Goal: Transaction & Acquisition: Purchase product/service

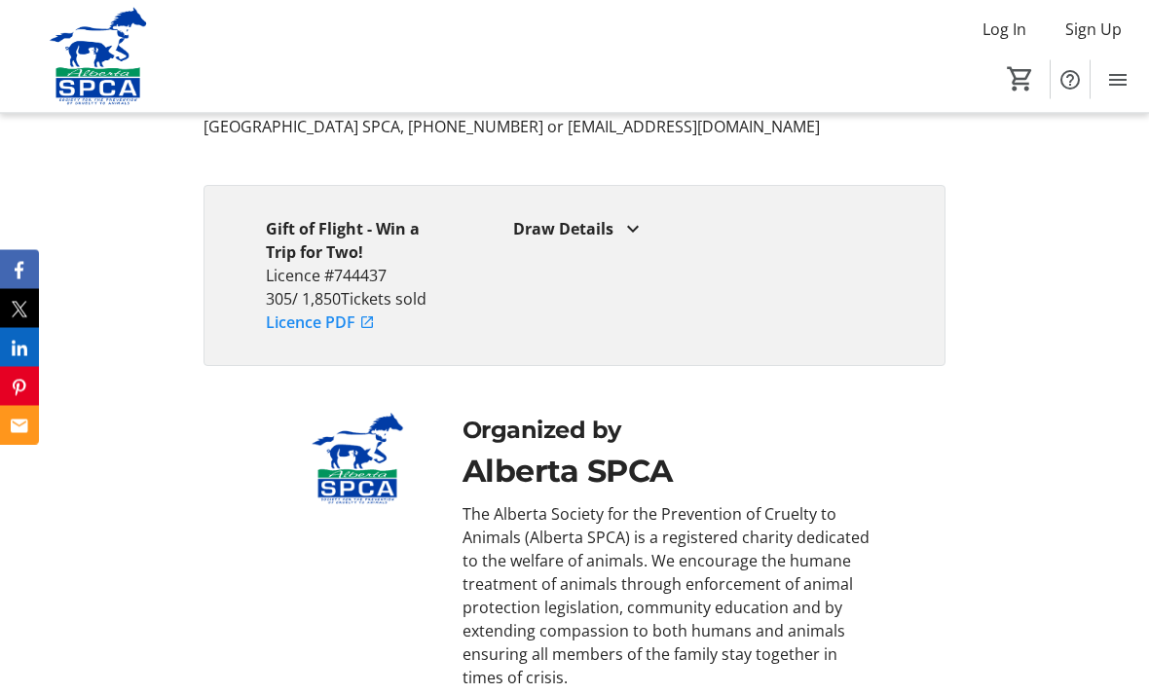
scroll to position [3913, 0]
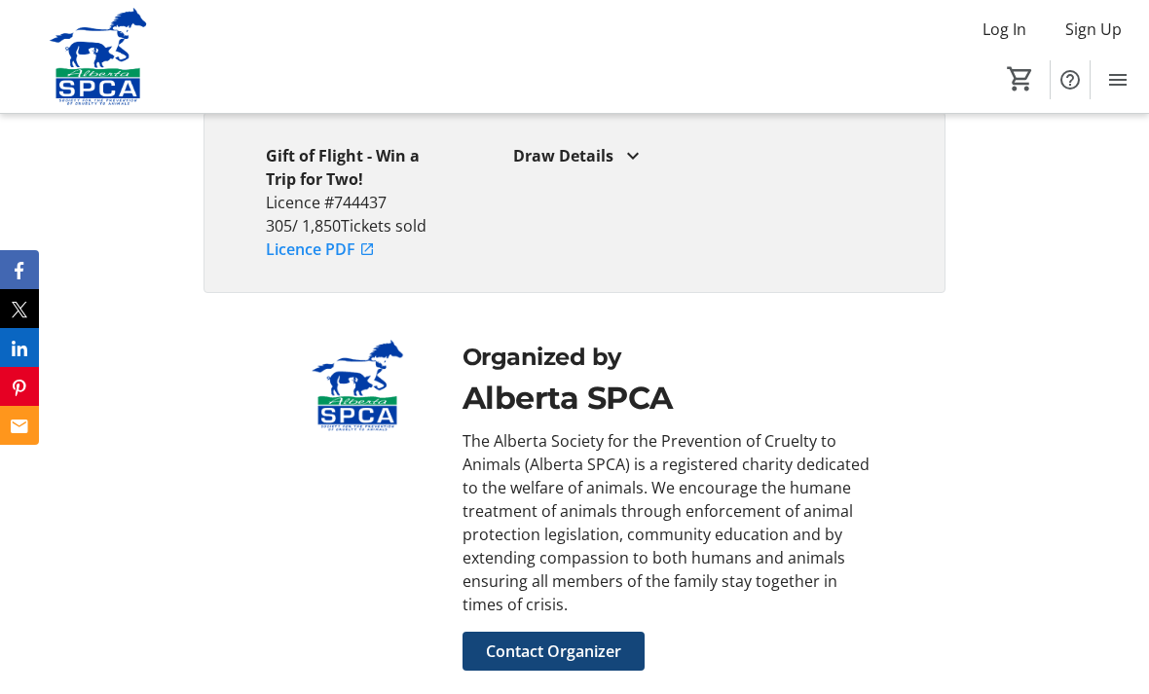
click at [618, 166] on div "Draw Details" at bounding box center [698, 155] width 370 height 23
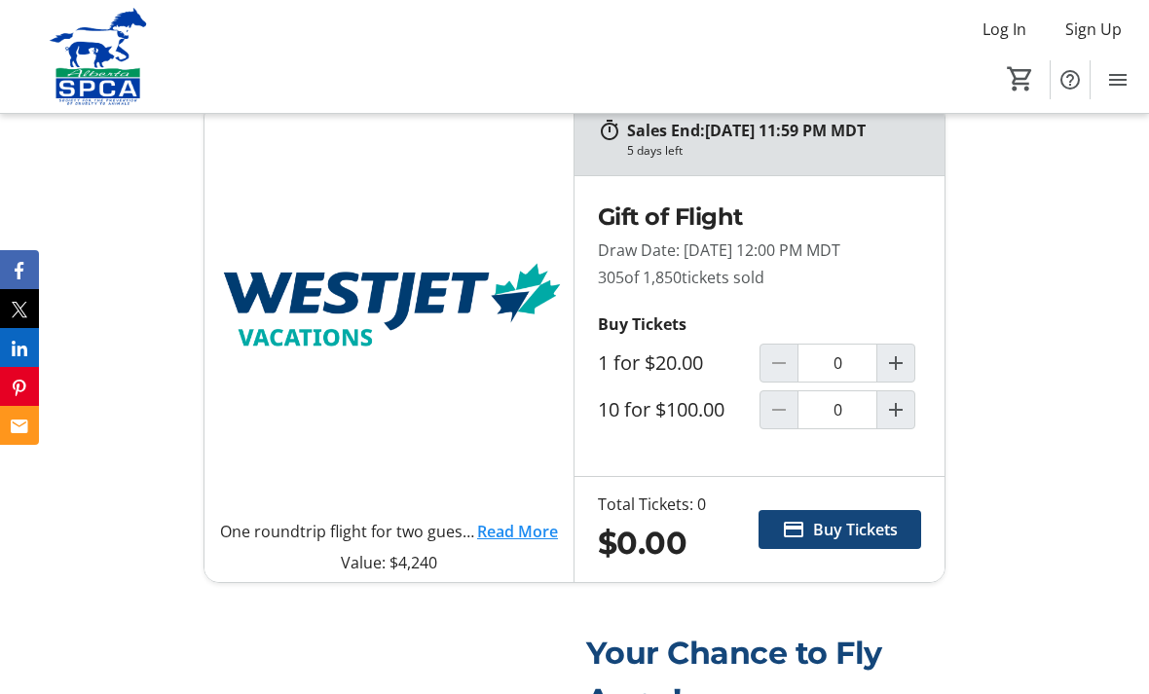
scroll to position [714, 0]
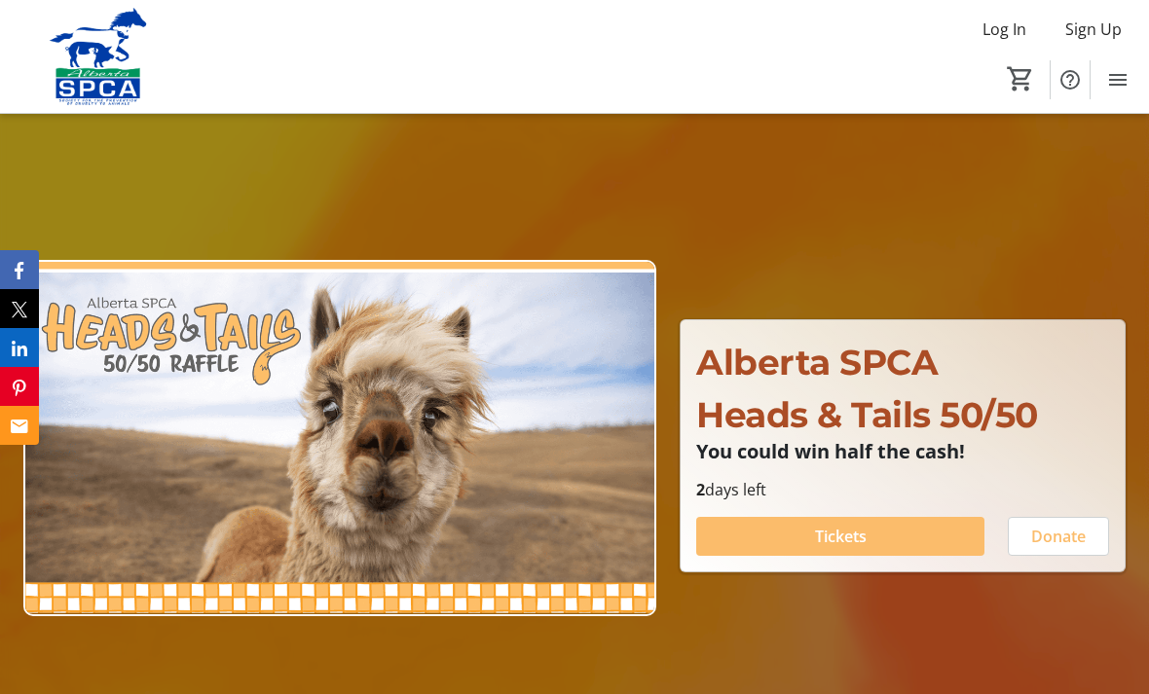
scroll to position [36, 0]
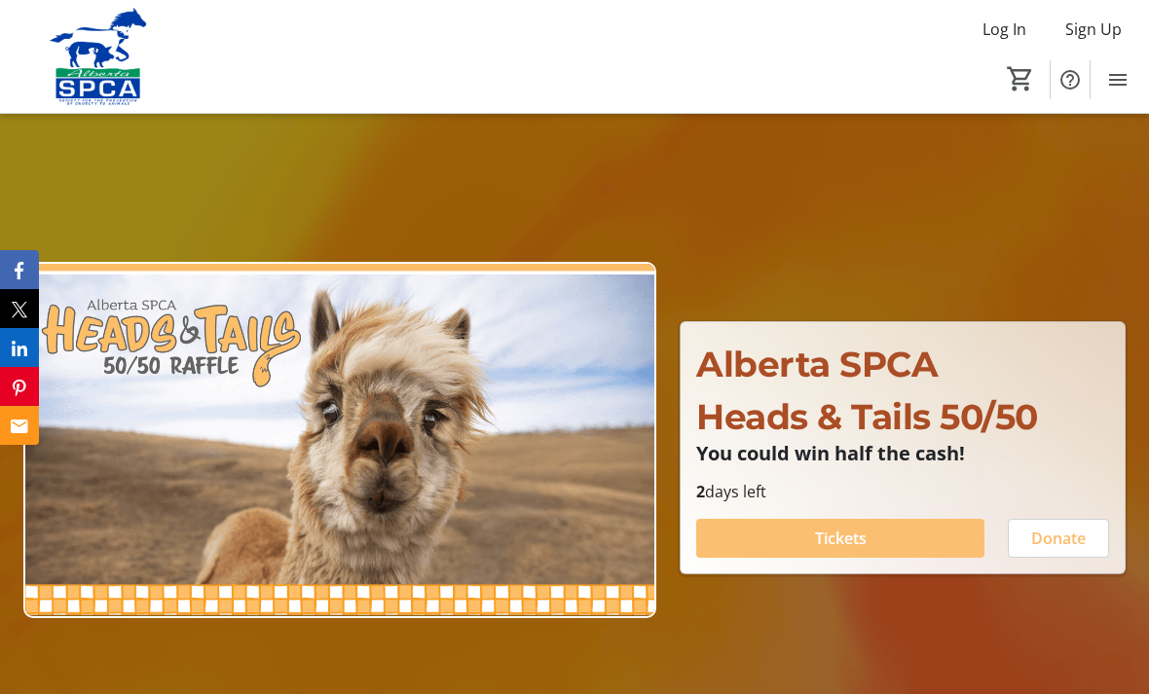
click at [883, 562] on span at bounding box center [840, 538] width 288 height 47
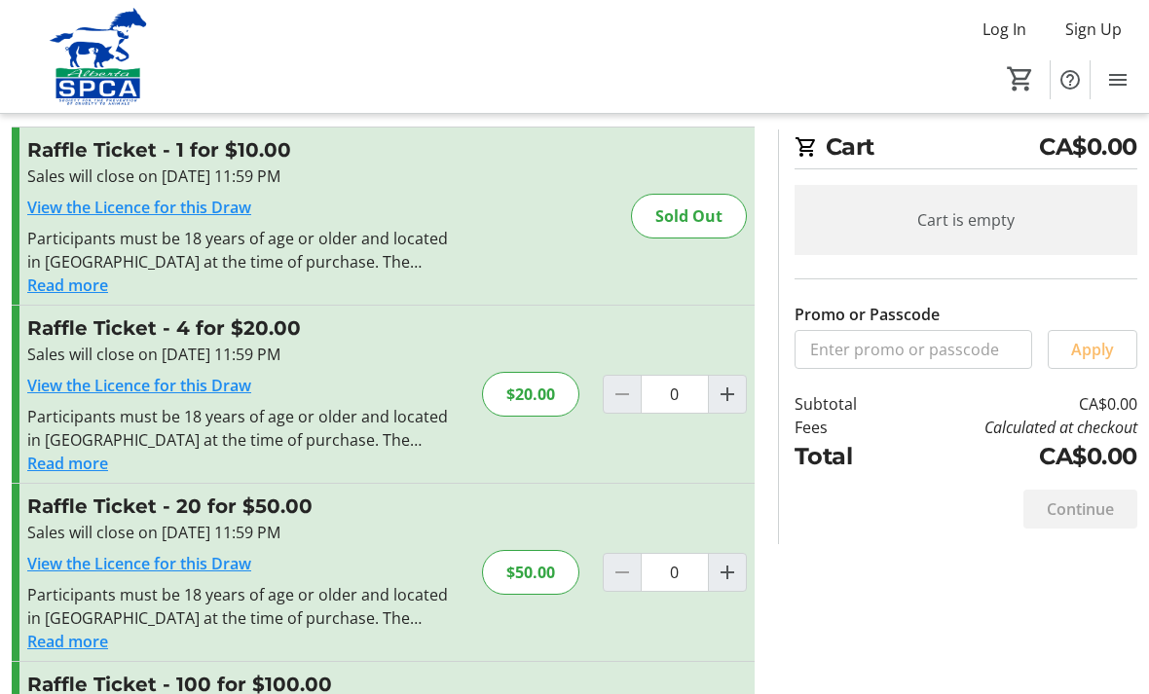
scroll to position [140, 0]
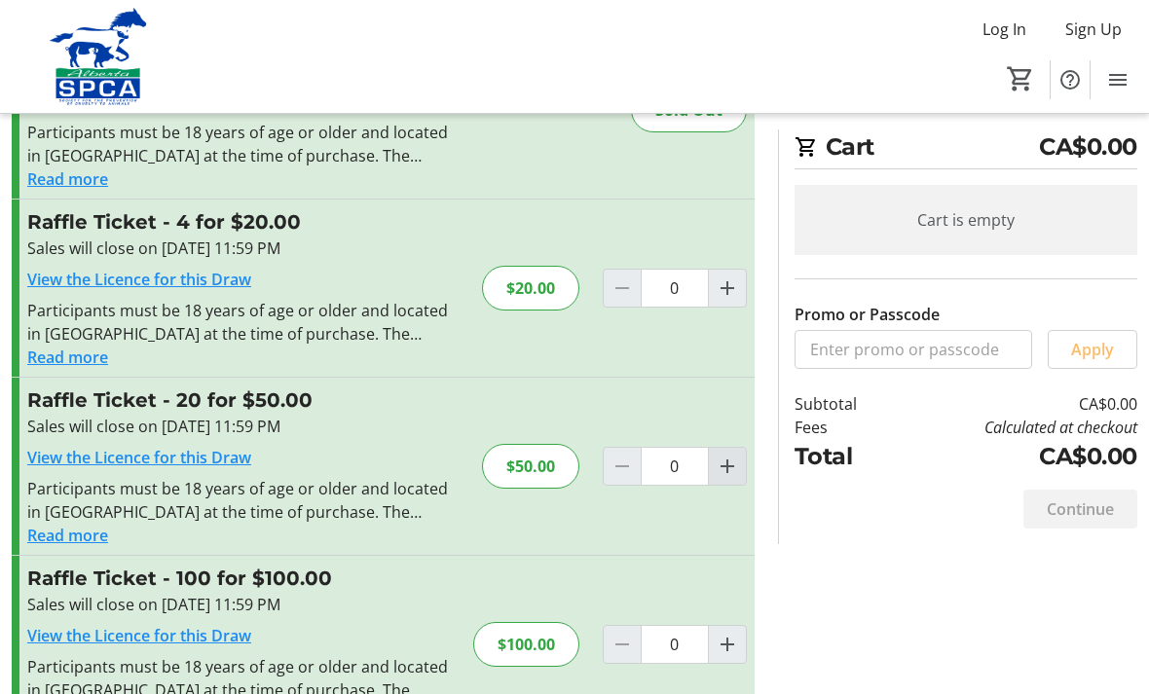
click at [730, 473] on mat-icon "Increment by one" at bounding box center [726, 466] width 23 height 23
type input "1"
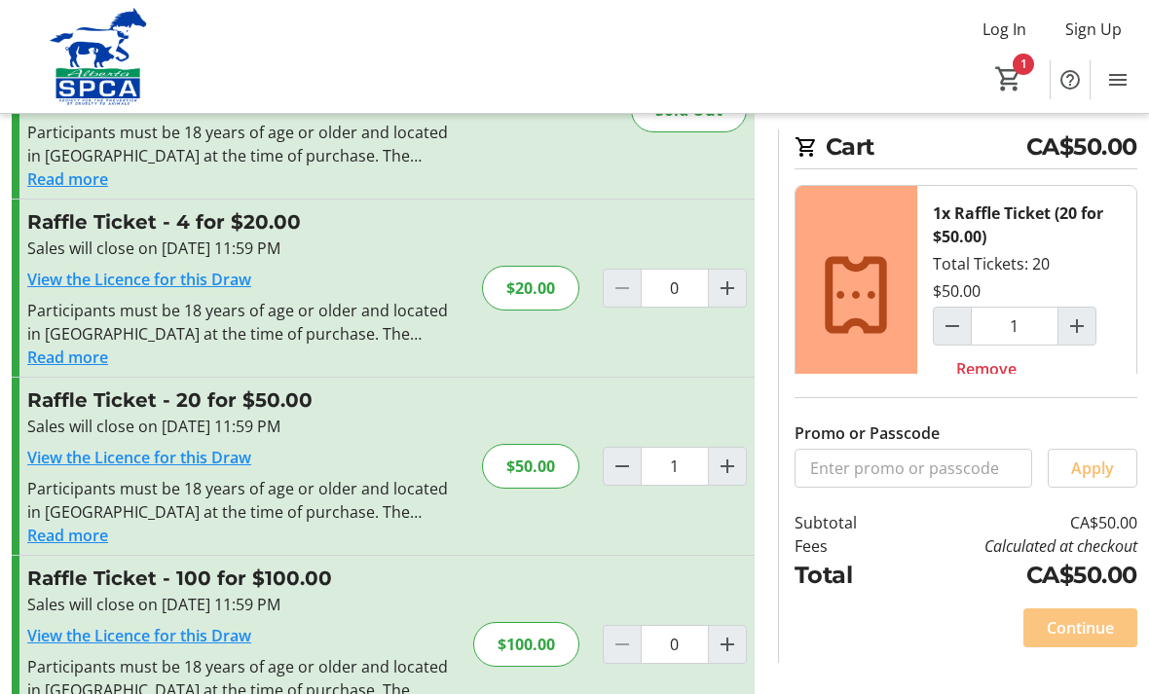
click at [1103, 640] on span "Continue" at bounding box center [1079, 627] width 67 height 23
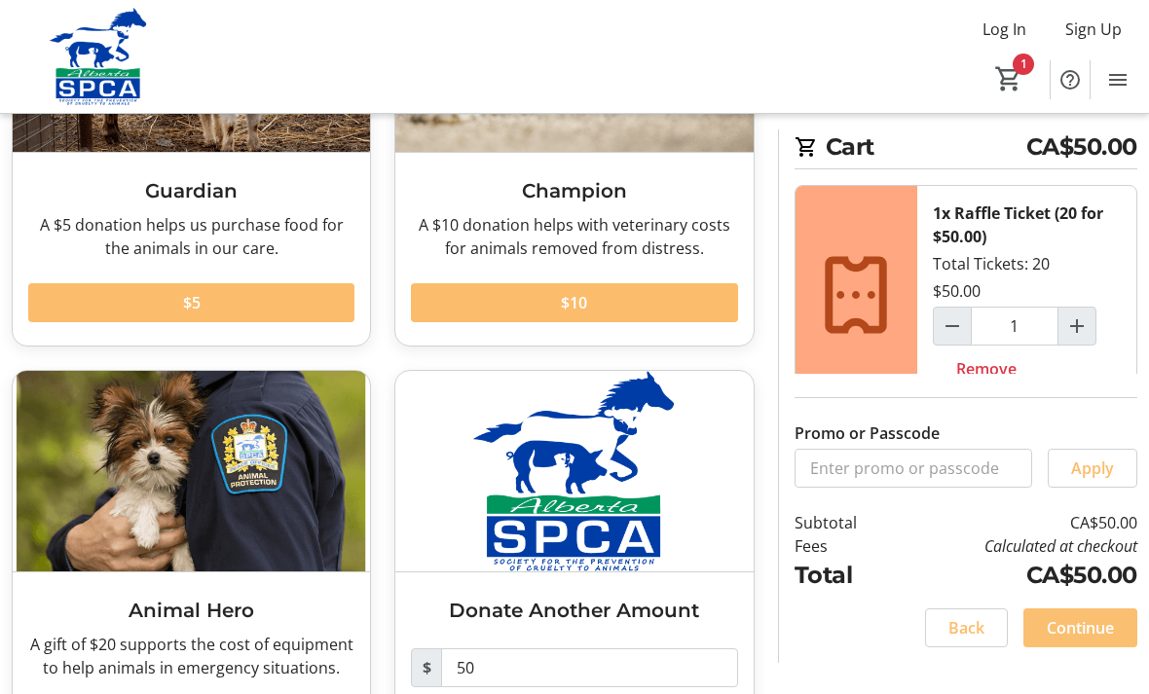
scroll to position [310, 0]
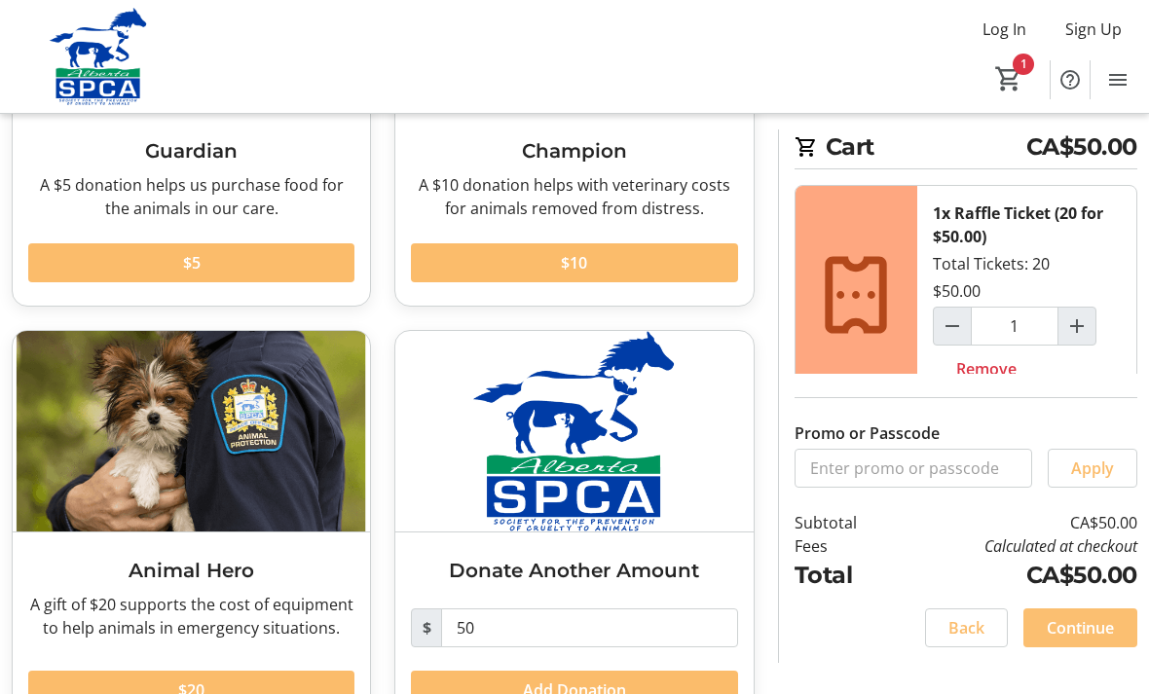
click at [329, 693] on span at bounding box center [191, 690] width 326 height 47
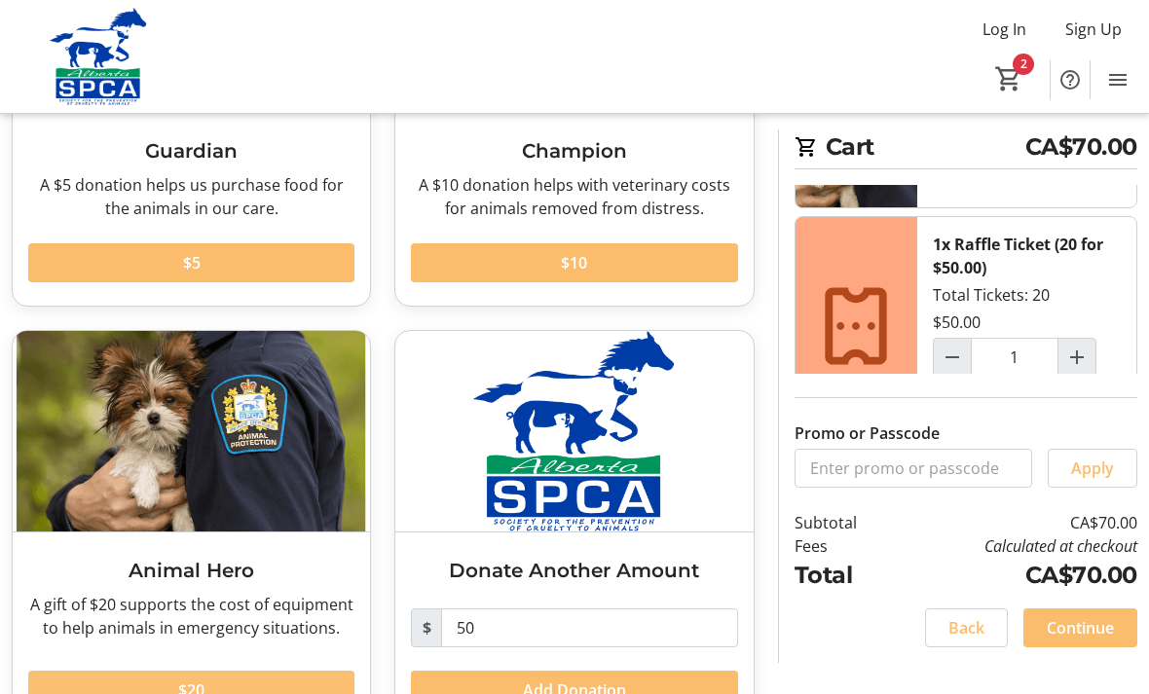
scroll to position [144, 0]
click at [1116, 651] on span at bounding box center [1080, 627] width 114 height 47
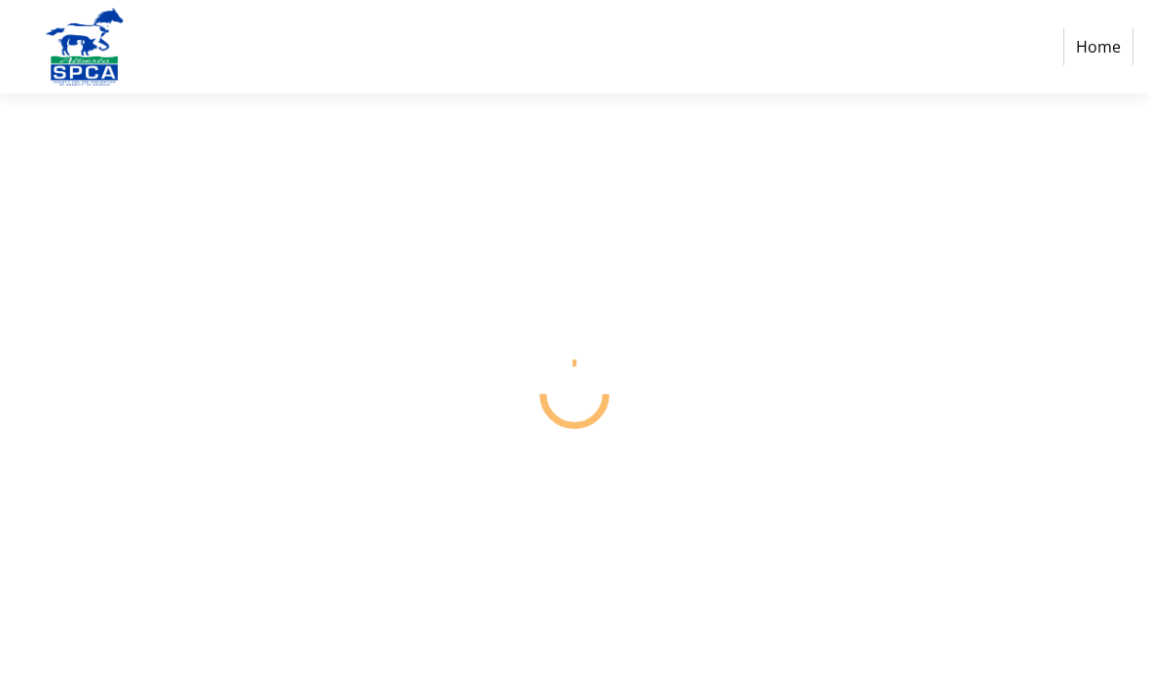
select select "CA"
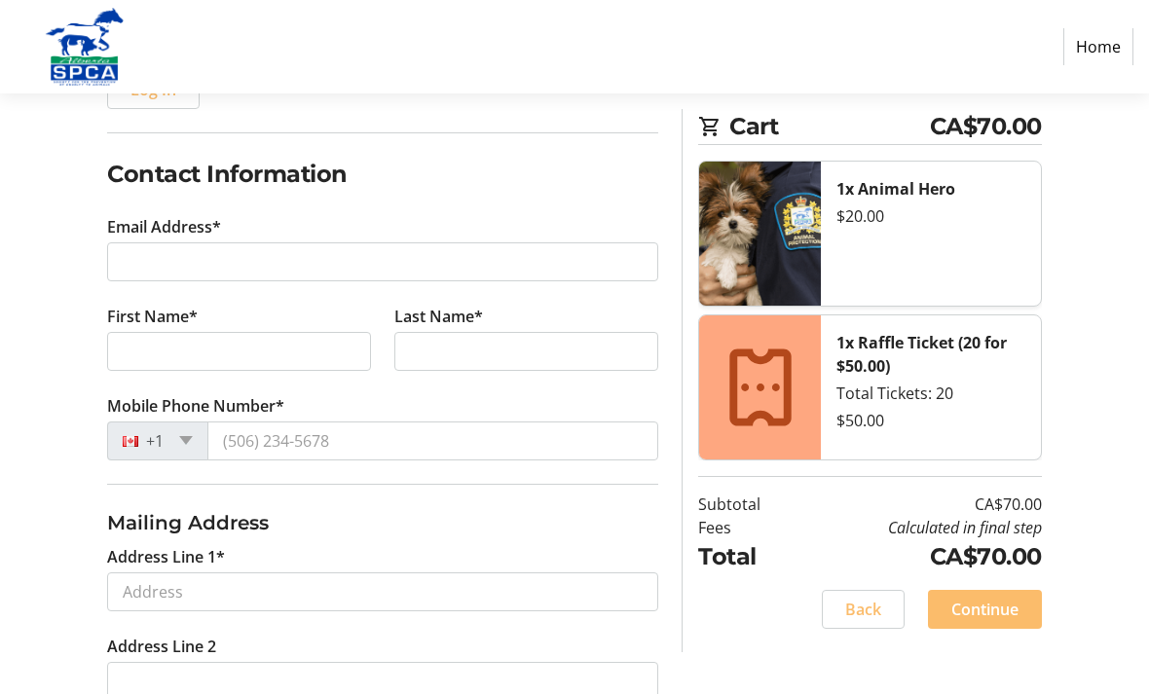
scroll to position [277, 0]
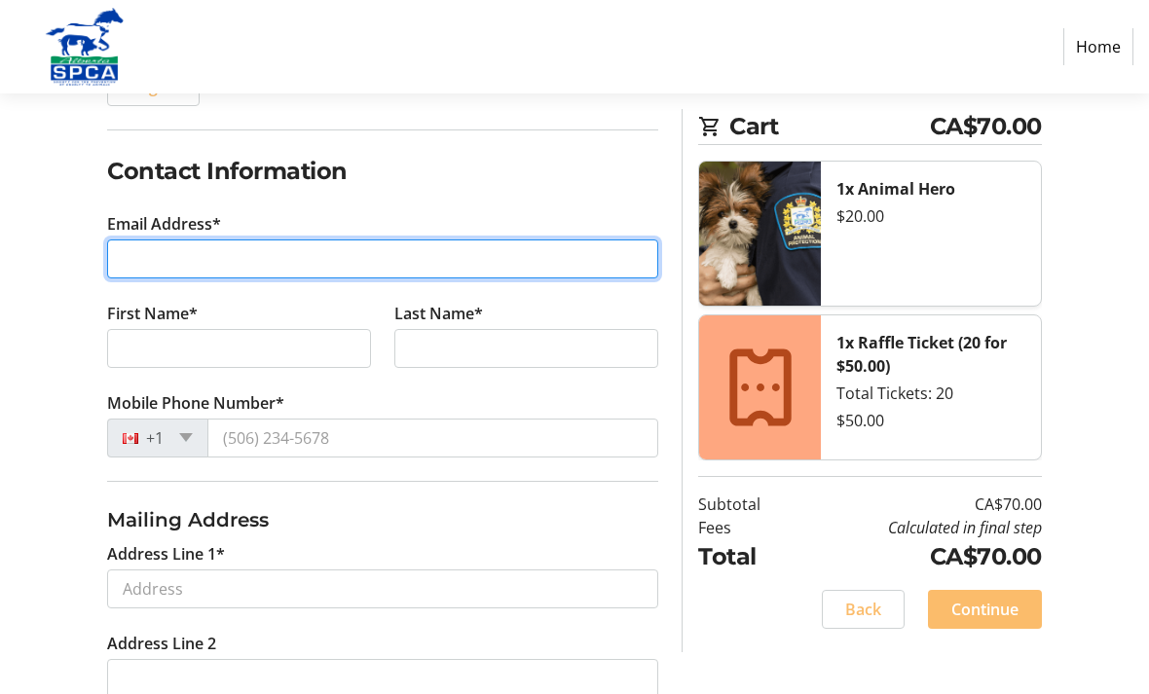
click at [286, 266] on input "Email Address*" at bounding box center [382, 258] width 551 height 39
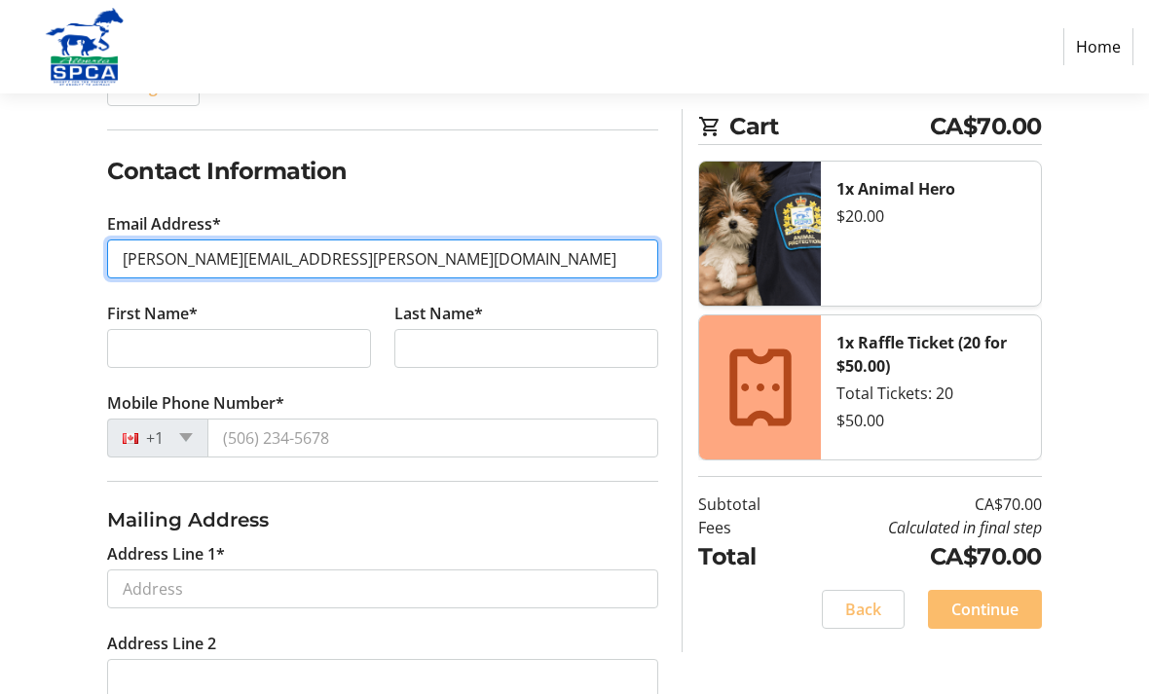
type input "[PERSON_NAME][EMAIL_ADDRESS][PERSON_NAME][DOMAIN_NAME]"
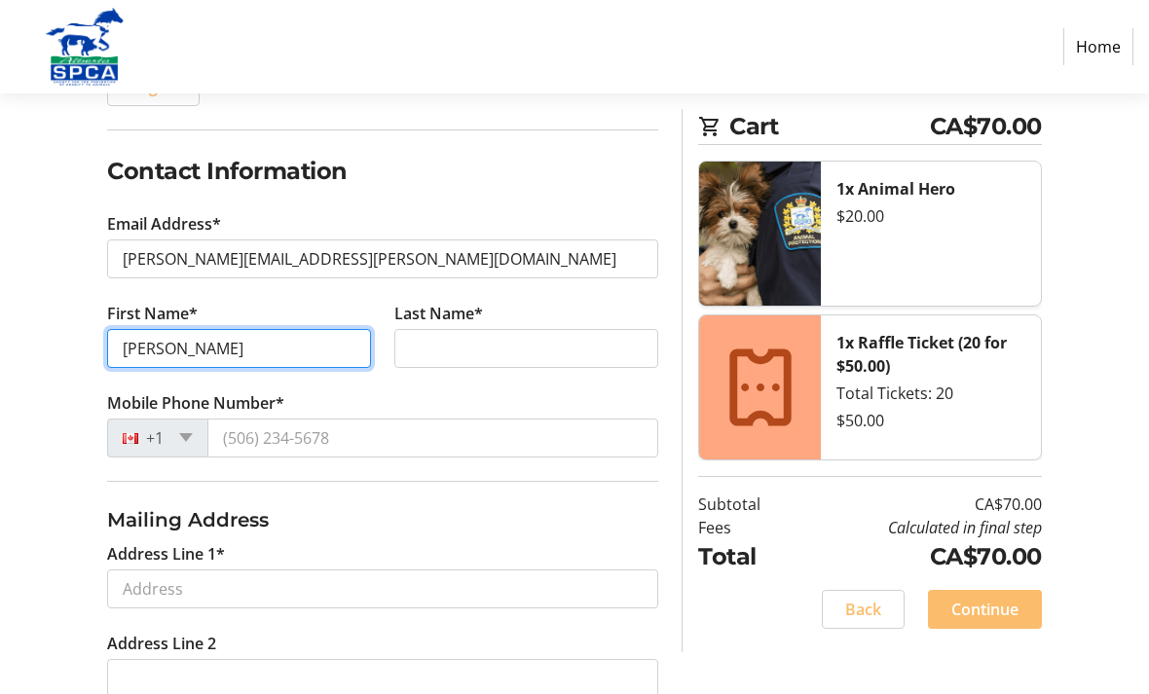
type input "[PERSON_NAME]"
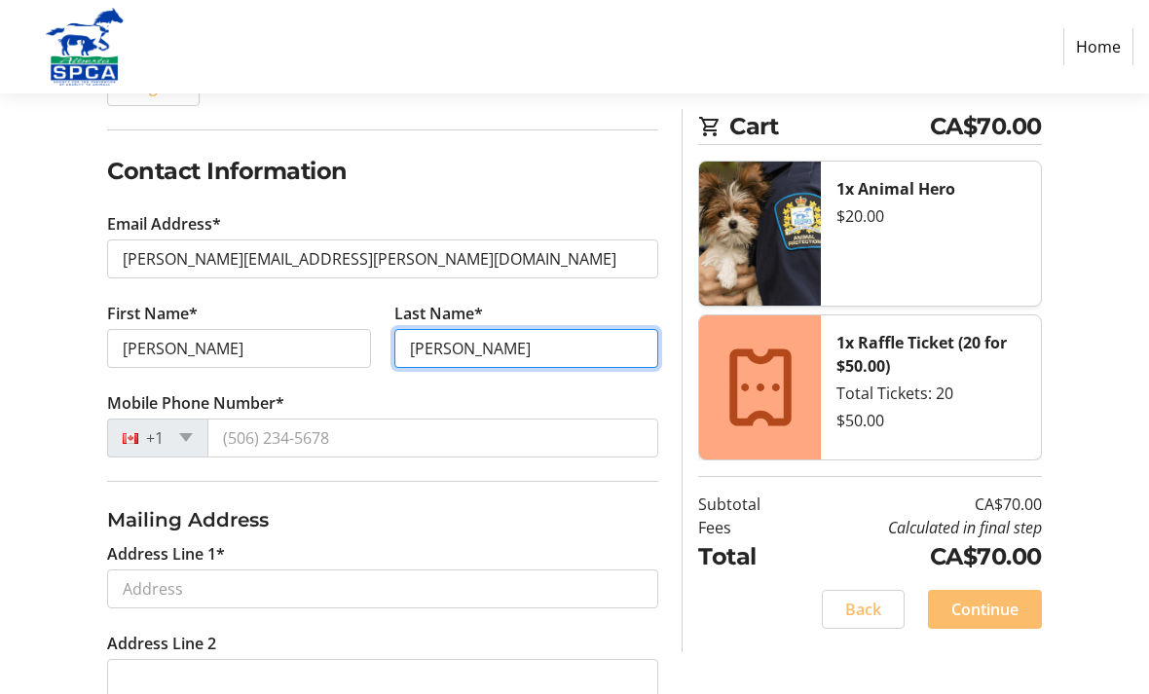
type input "[PERSON_NAME]"
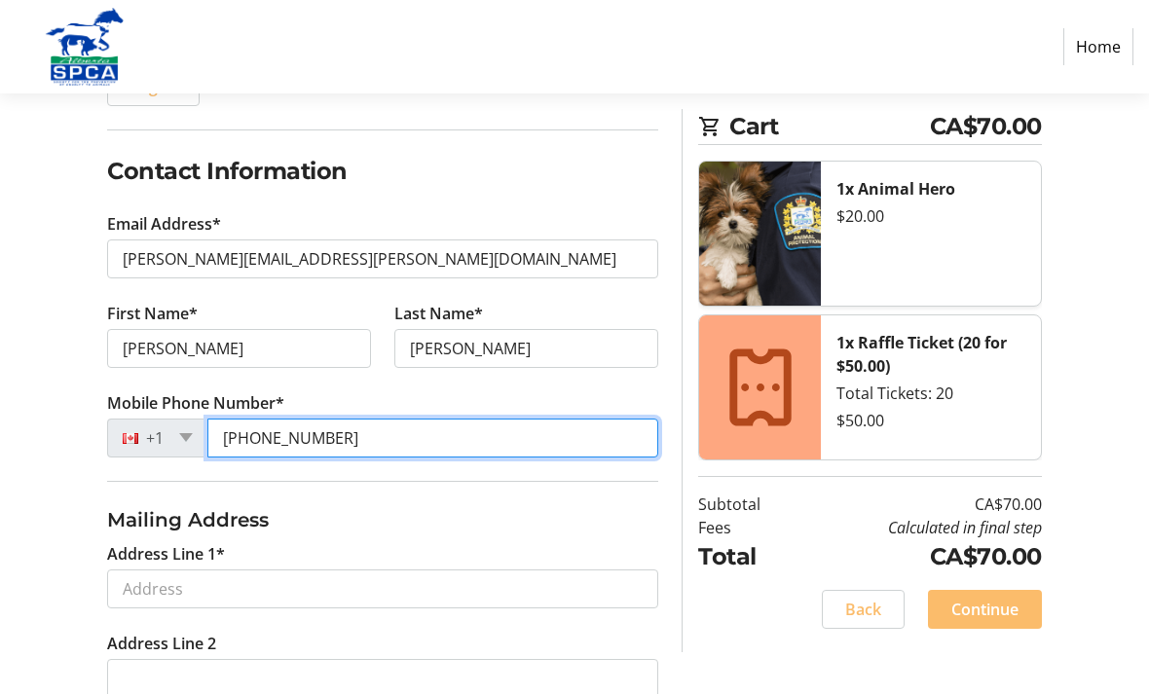
type input "[PHONE_NUMBER]"
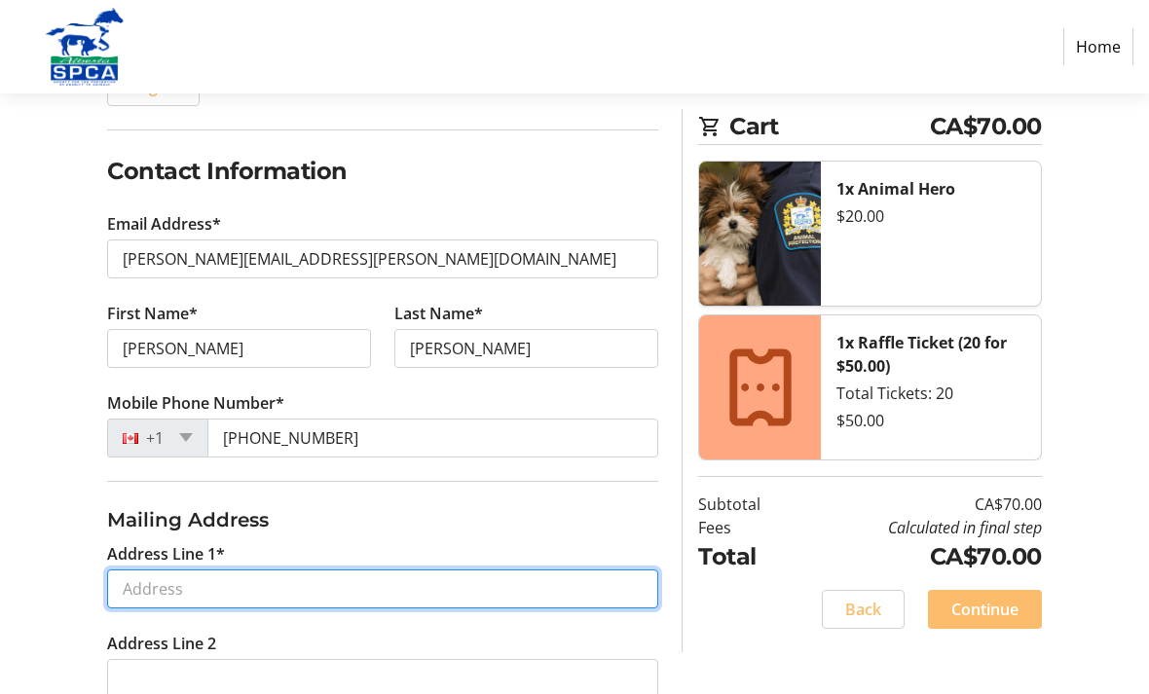
click at [396, 589] on input "Address Line 1*" at bounding box center [382, 588] width 551 height 39
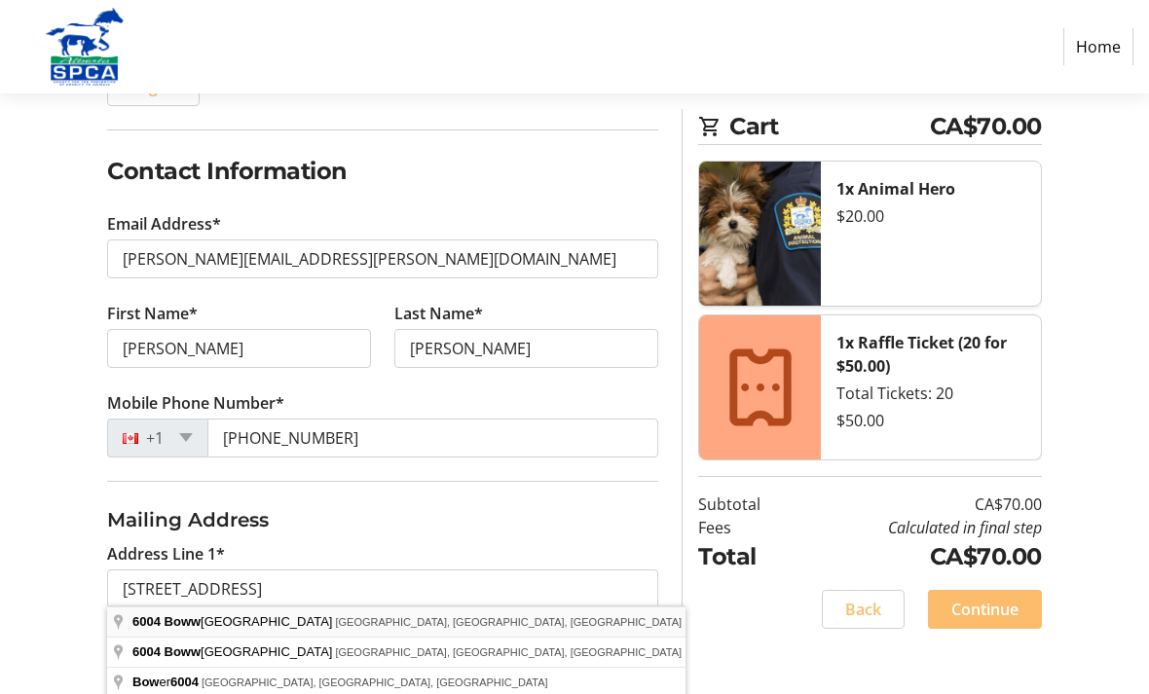
type input "[STREET_ADDRESS]"
type input "[GEOGRAPHIC_DATA]"
select select "AB"
type input "T3B 2E6"
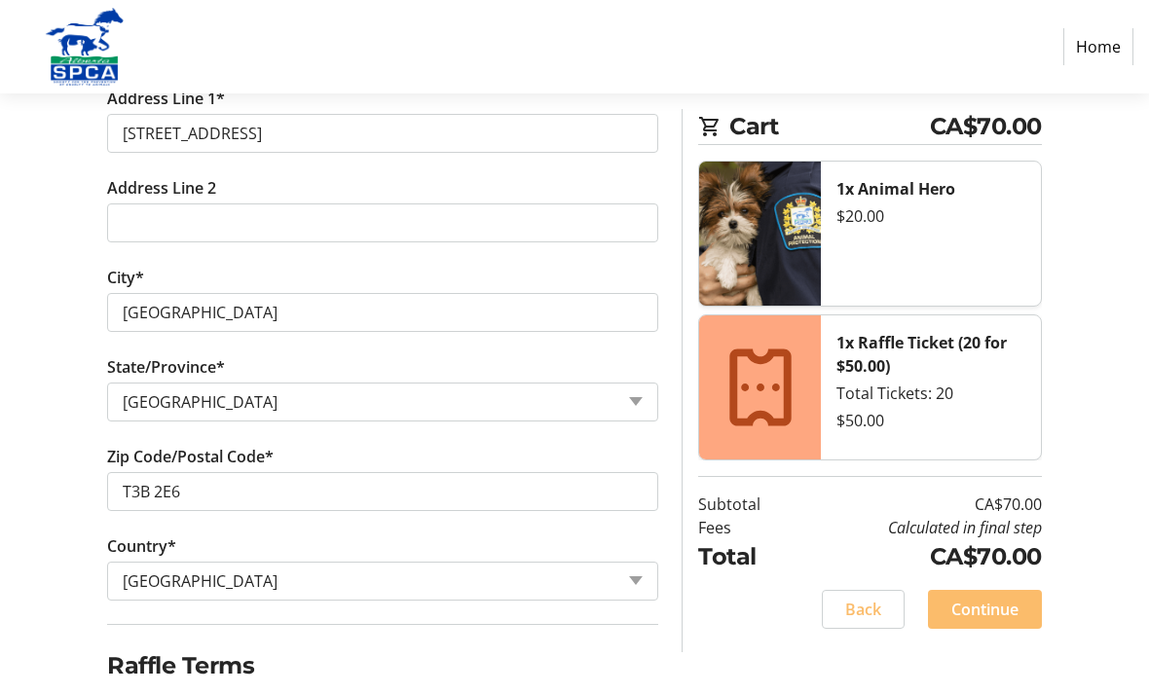
scroll to position [742, 0]
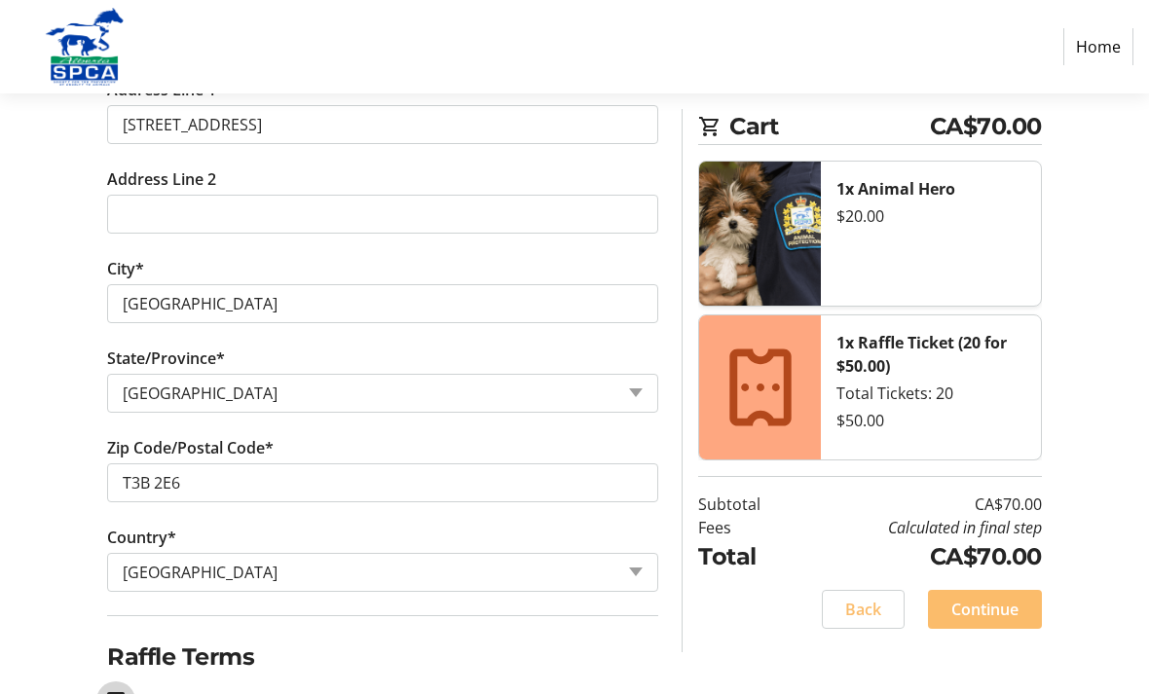
click at [114, 693] on input "I acknowledge that I am at least 18 years of age or older.*" at bounding box center [116, 701] width 18 height 18
checkbox input "true"
click at [1010, 605] on span "Continue" at bounding box center [984, 609] width 67 height 23
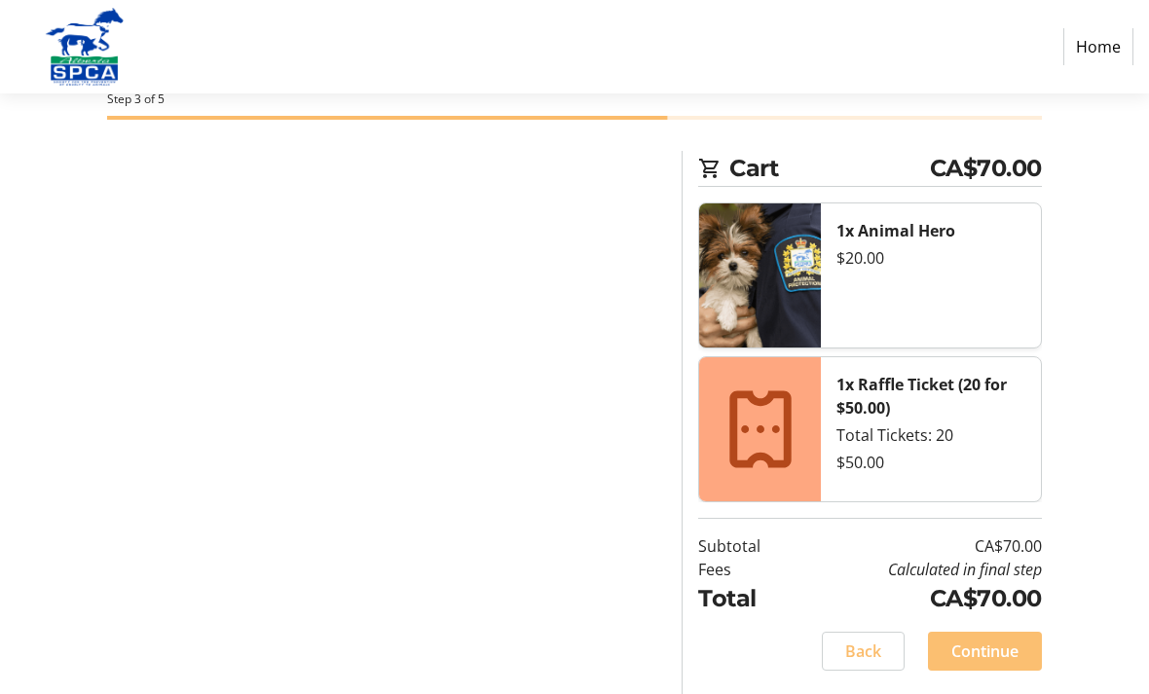
scroll to position [39, 0]
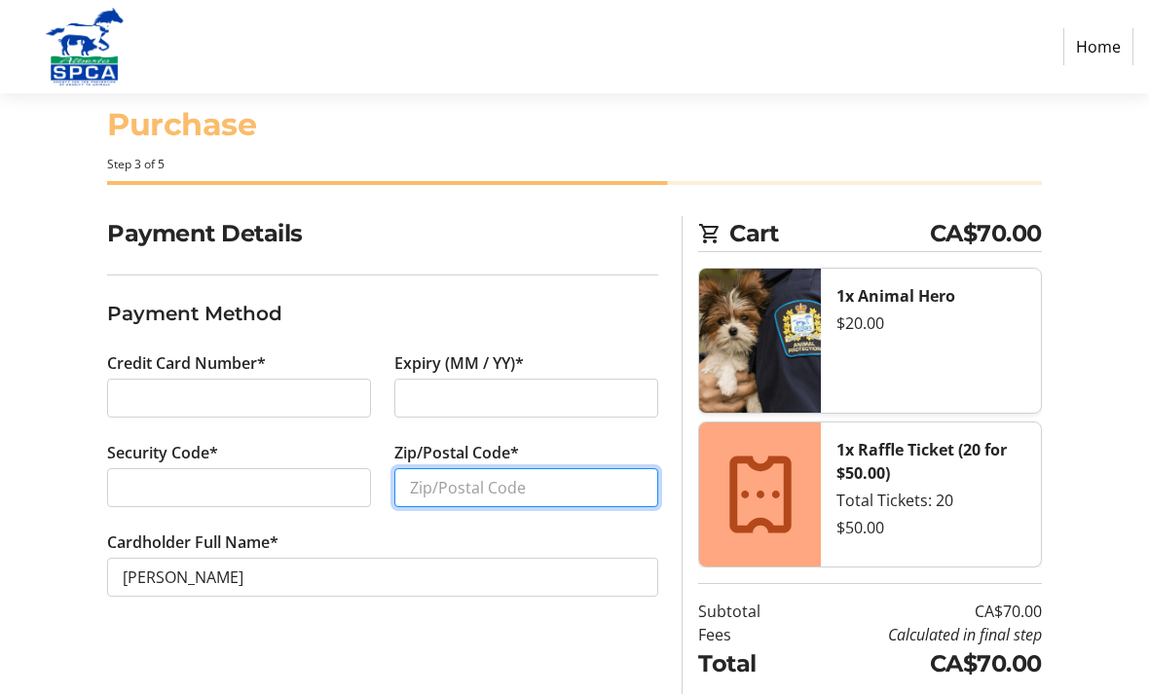
click at [483, 488] on input "Zip/Postal Code*" at bounding box center [526, 487] width 264 height 39
type input "T3B 2E6"
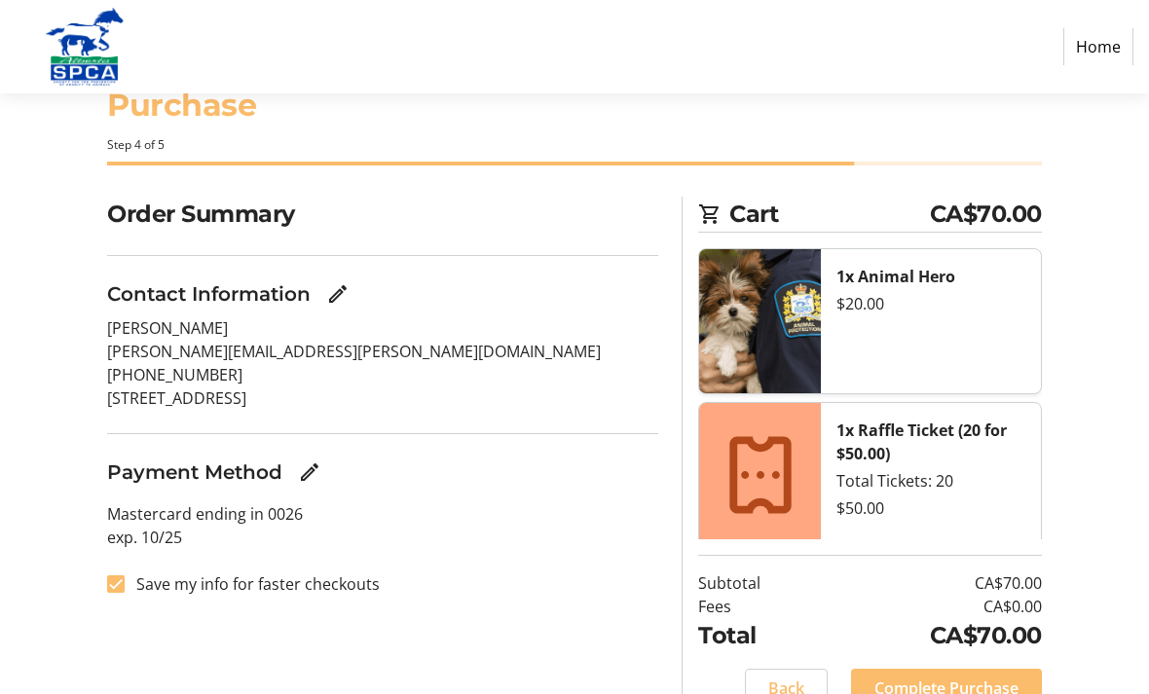
scroll to position [90, 0]
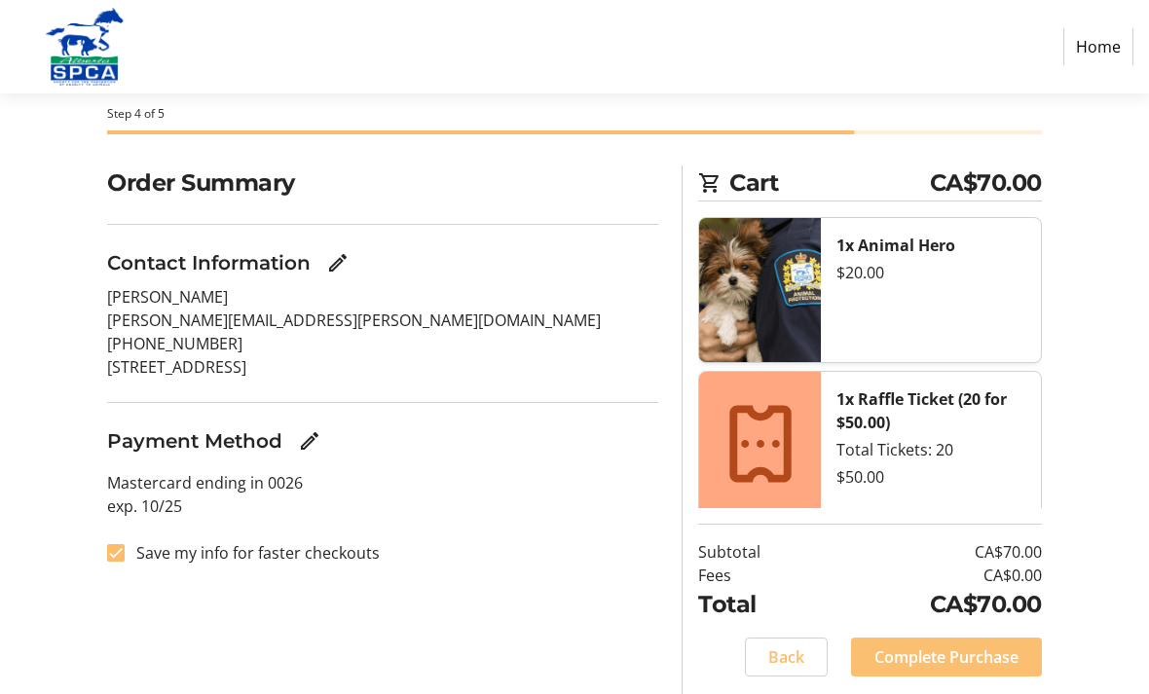
click at [938, 669] on span "Complete Purchase" at bounding box center [946, 656] width 144 height 23
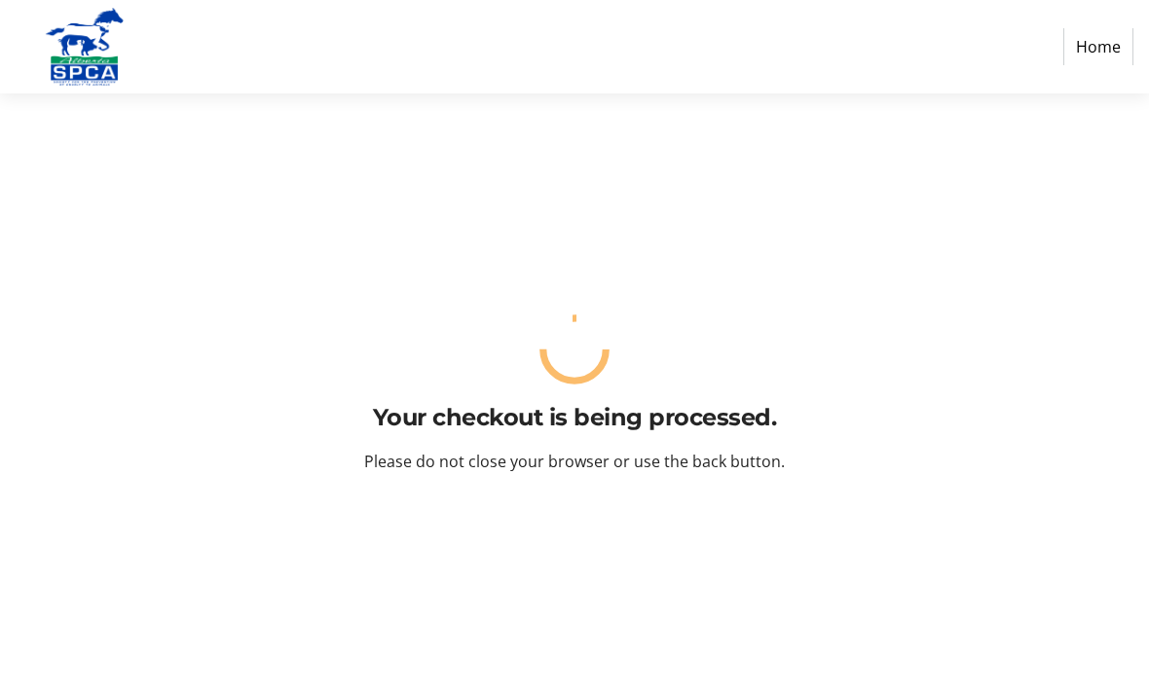
scroll to position [0, 0]
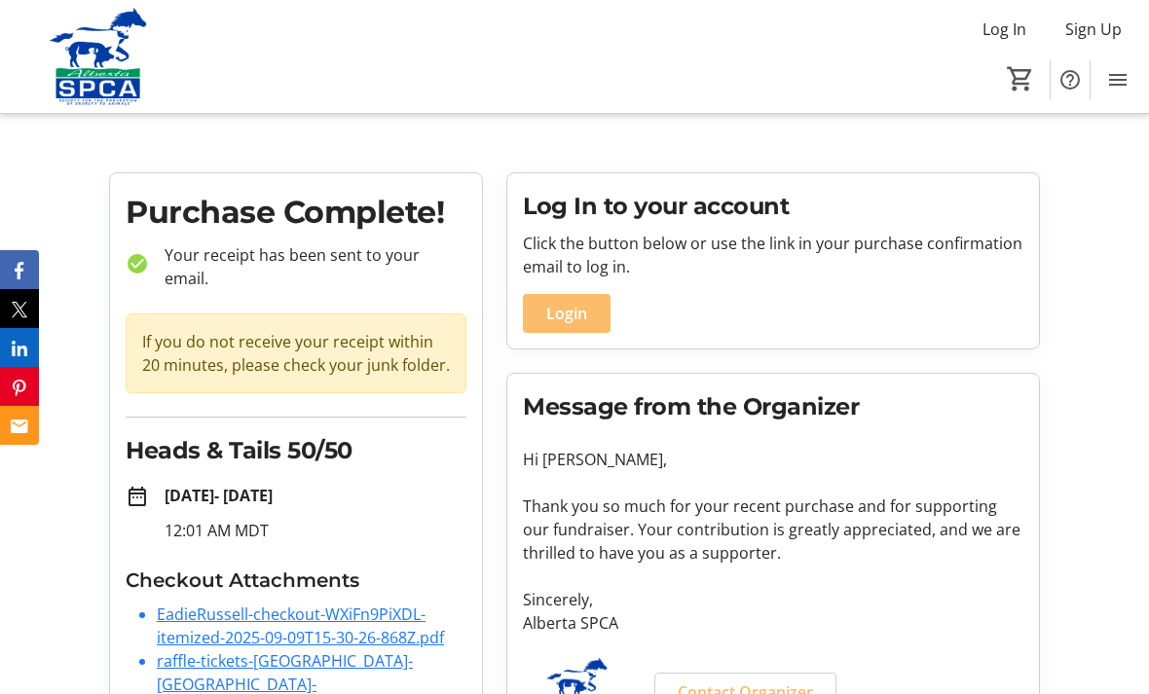
scroll to position [19, 0]
